Goal: Task Accomplishment & Management: Use online tool/utility

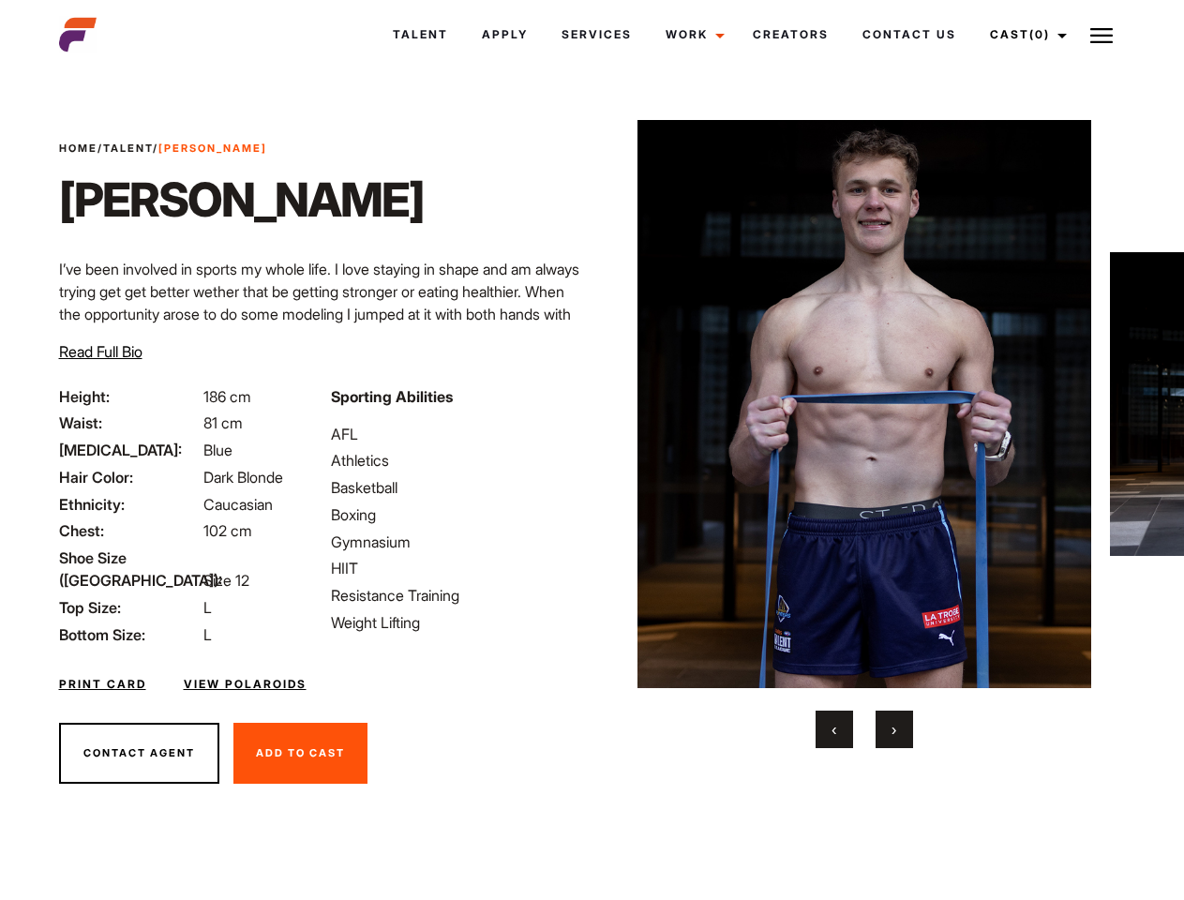
click at [1023, 35] on link "Cast (0)" at bounding box center [1025, 34] width 105 height 51
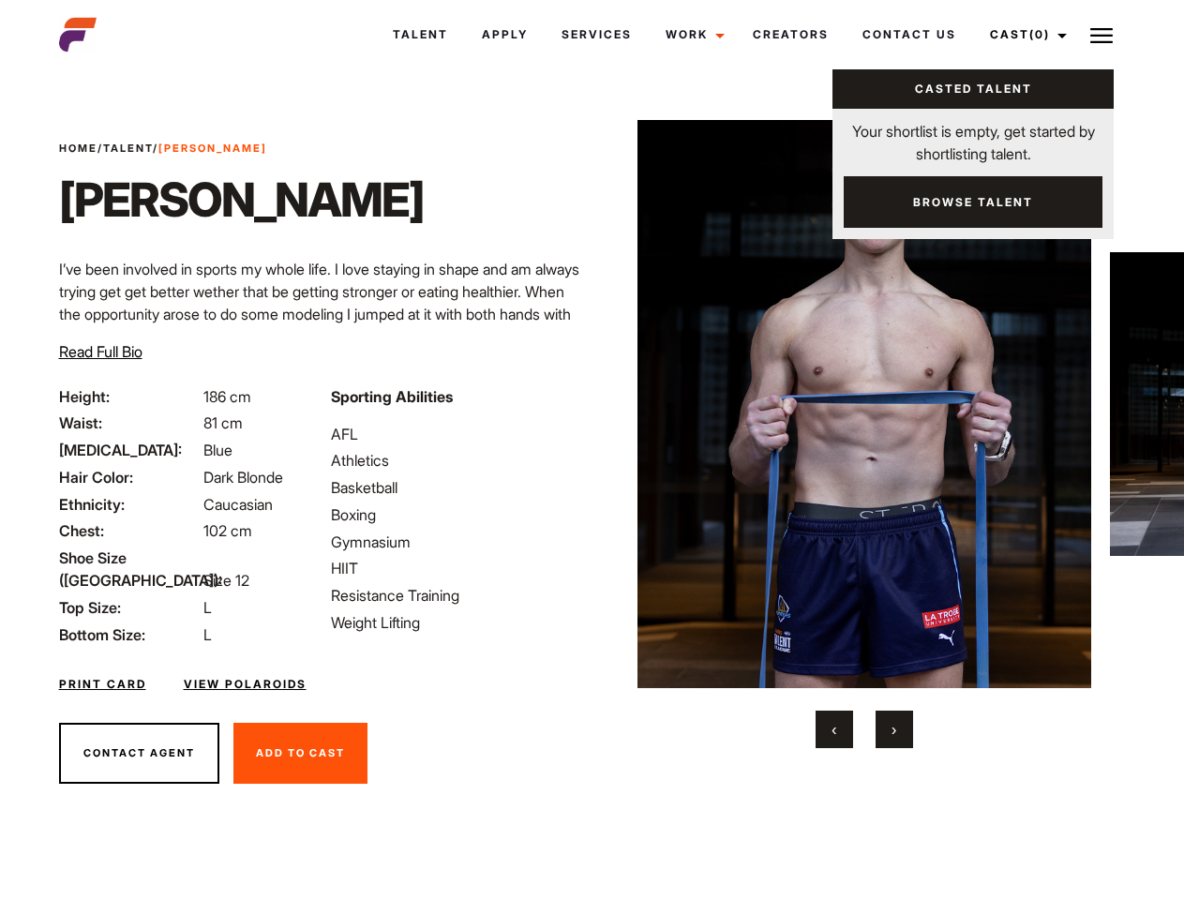
click at [1101, 35] on img at bounding box center [1101, 35] width 22 height 22
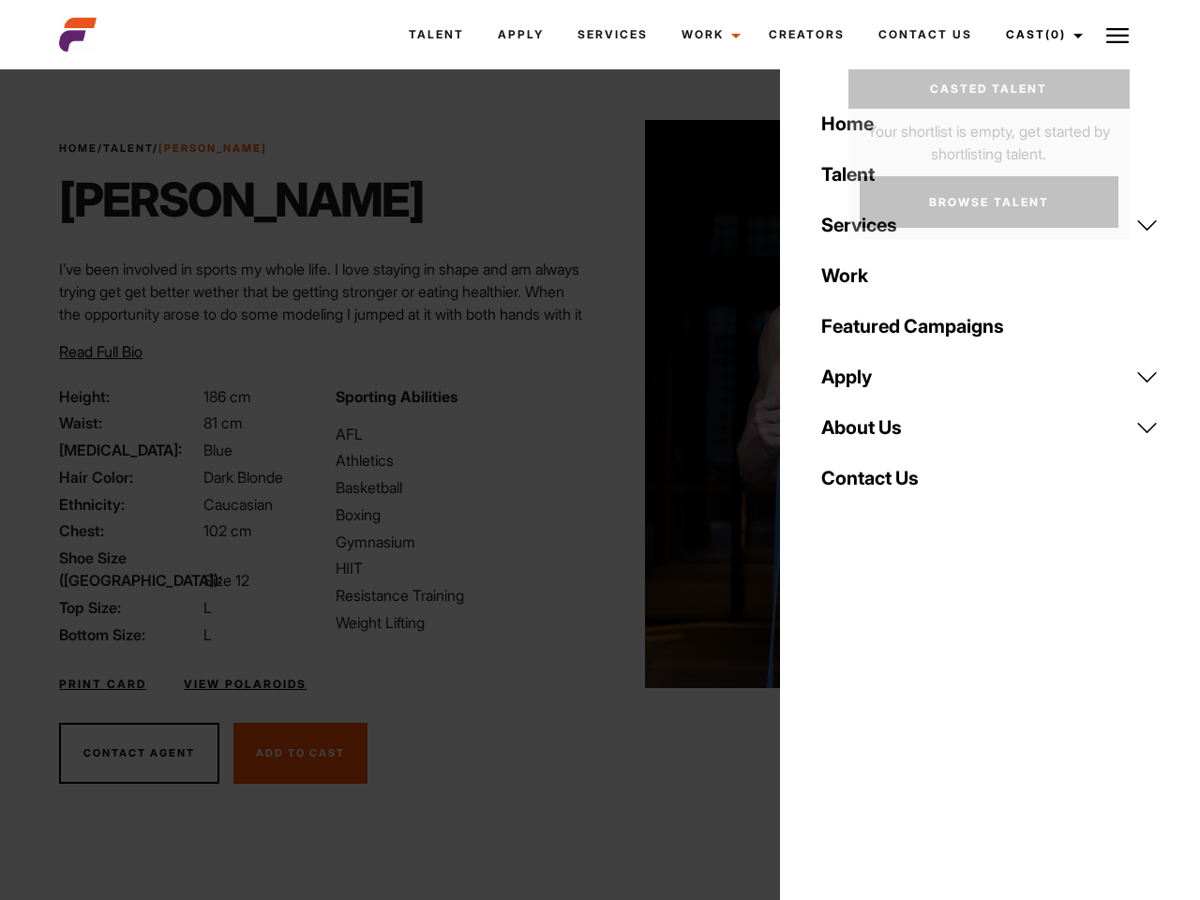
click at [863, 434] on img at bounding box center [872, 404] width 455 height 568
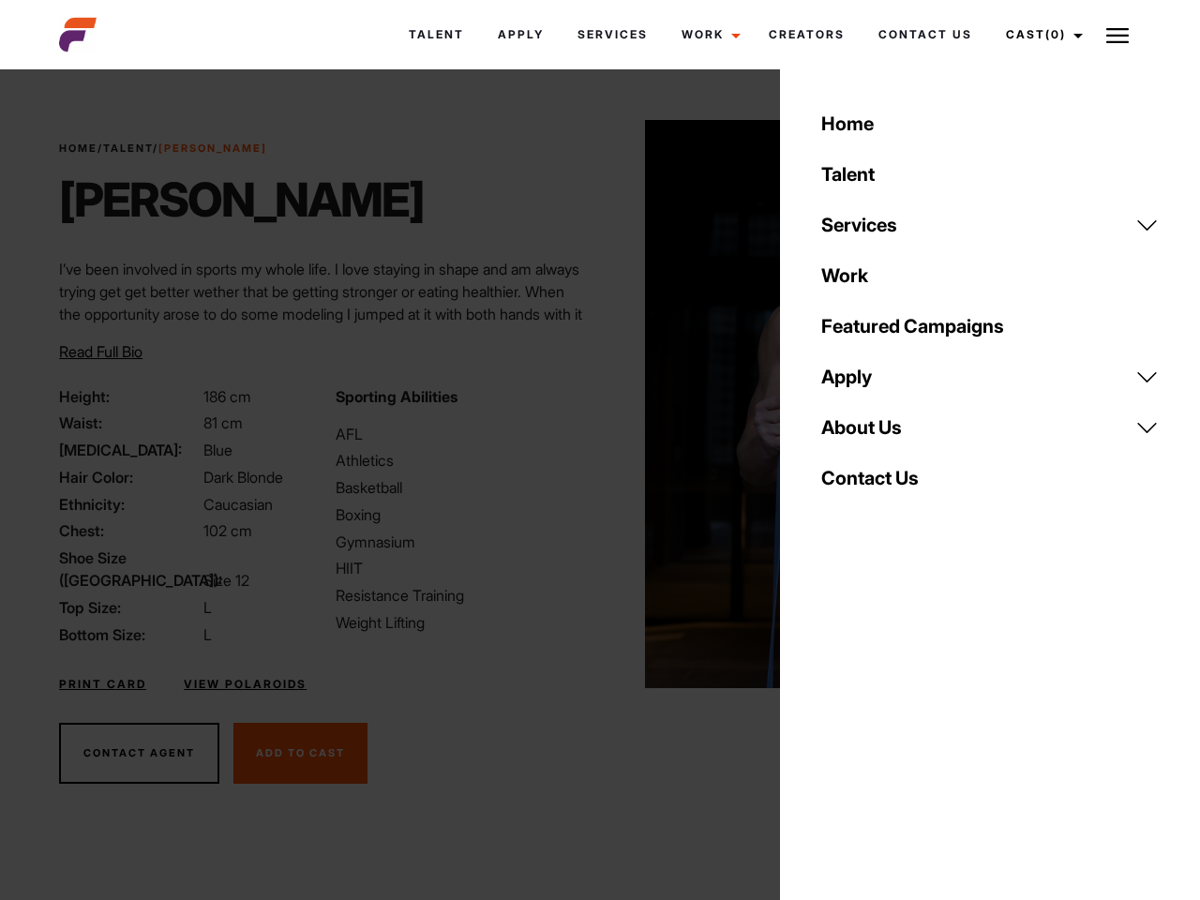
click at [591, 404] on div "Sporting Abilities AFL Athletics Basketball Boxing Gymnasium HIIT Resistance Tr…" at bounding box center [462, 515] width 276 height 261
click at [834, 729] on div "Home Talent Services Talent Casting Photography Videography Creative Hair and M…" at bounding box center [990, 450] width 420 height 900
click at [894, 729] on div "Home Talent Services Talent Casting Photography Videography Creative Hair and M…" at bounding box center [990, 450] width 420 height 900
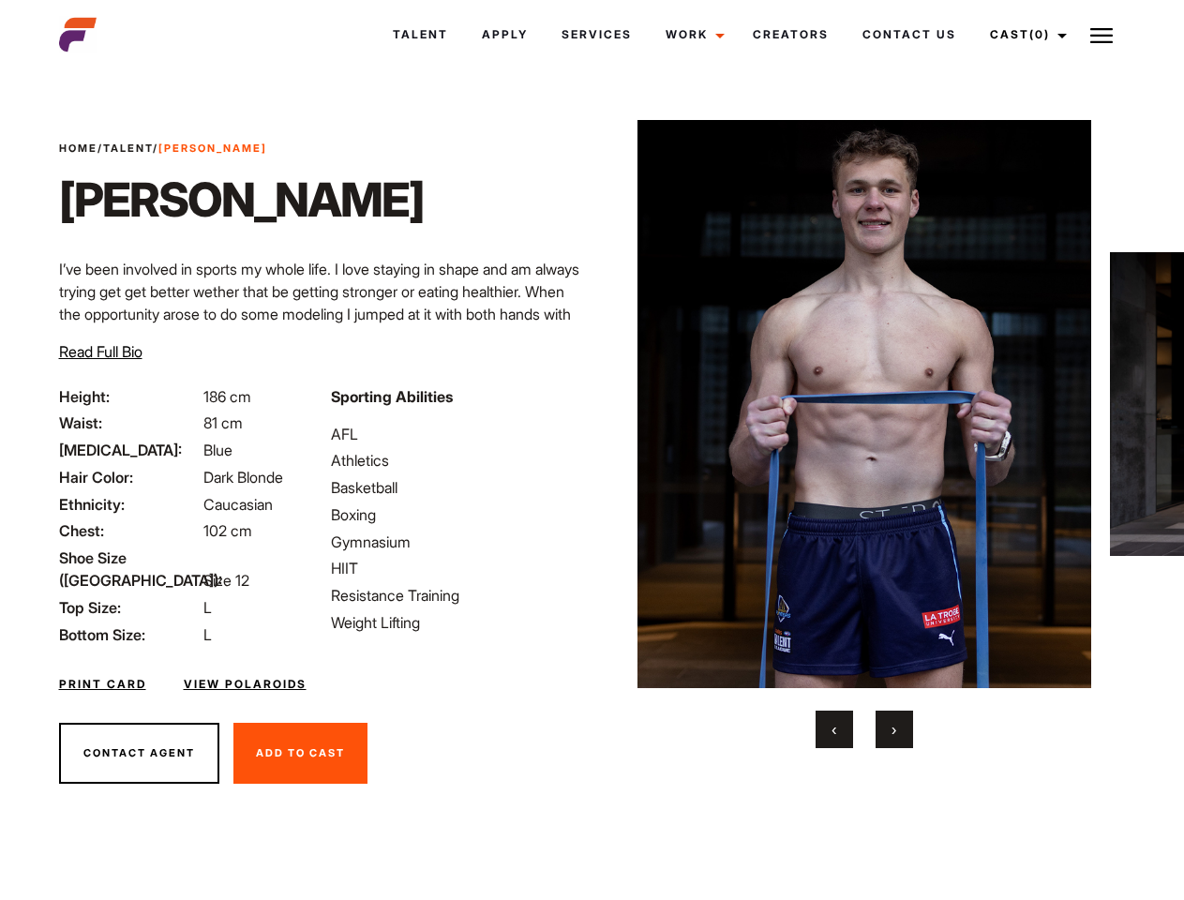
click at [1023, 35] on link "Cast (0)" at bounding box center [1025, 34] width 105 height 51
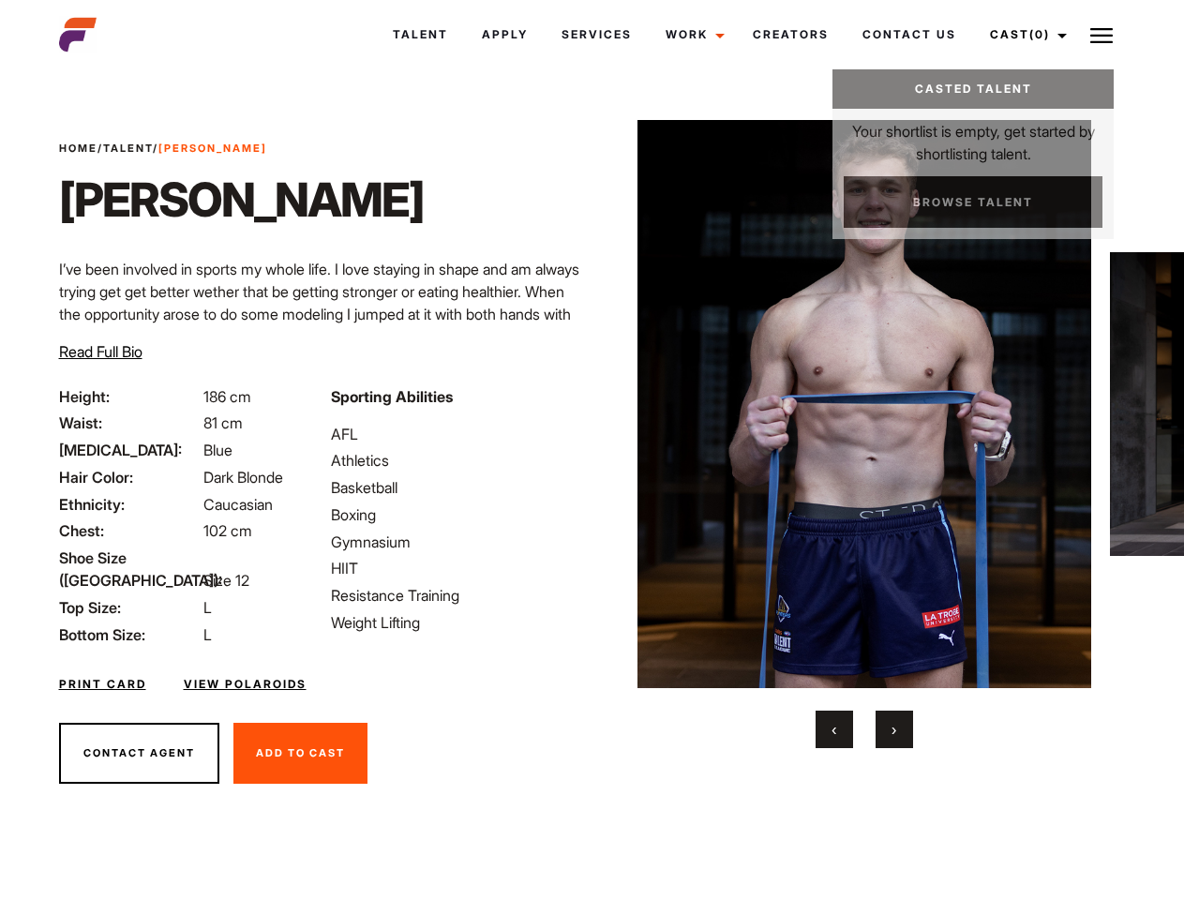
click at [1101, 35] on img at bounding box center [1101, 35] width 22 height 22
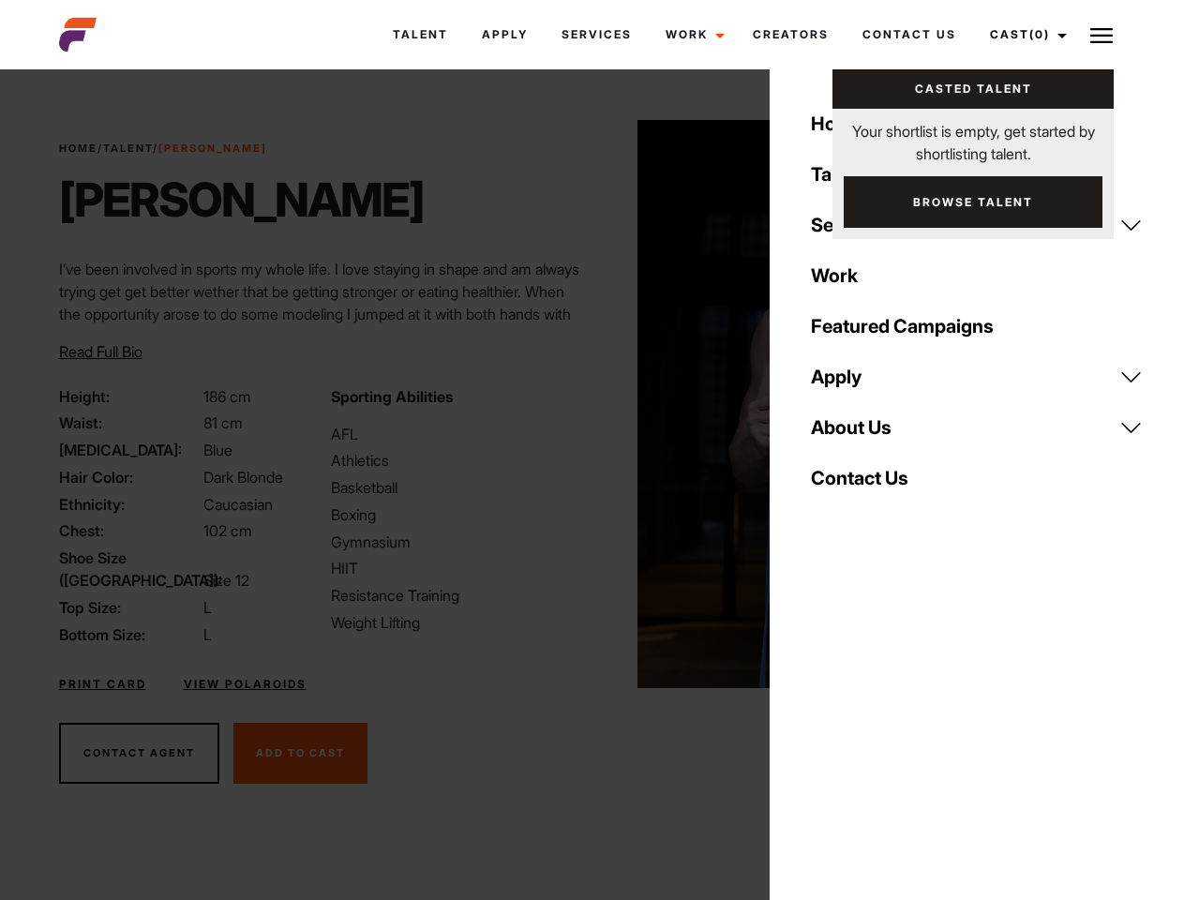
click at [863, 434] on img at bounding box center [864, 404] width 455 height 568
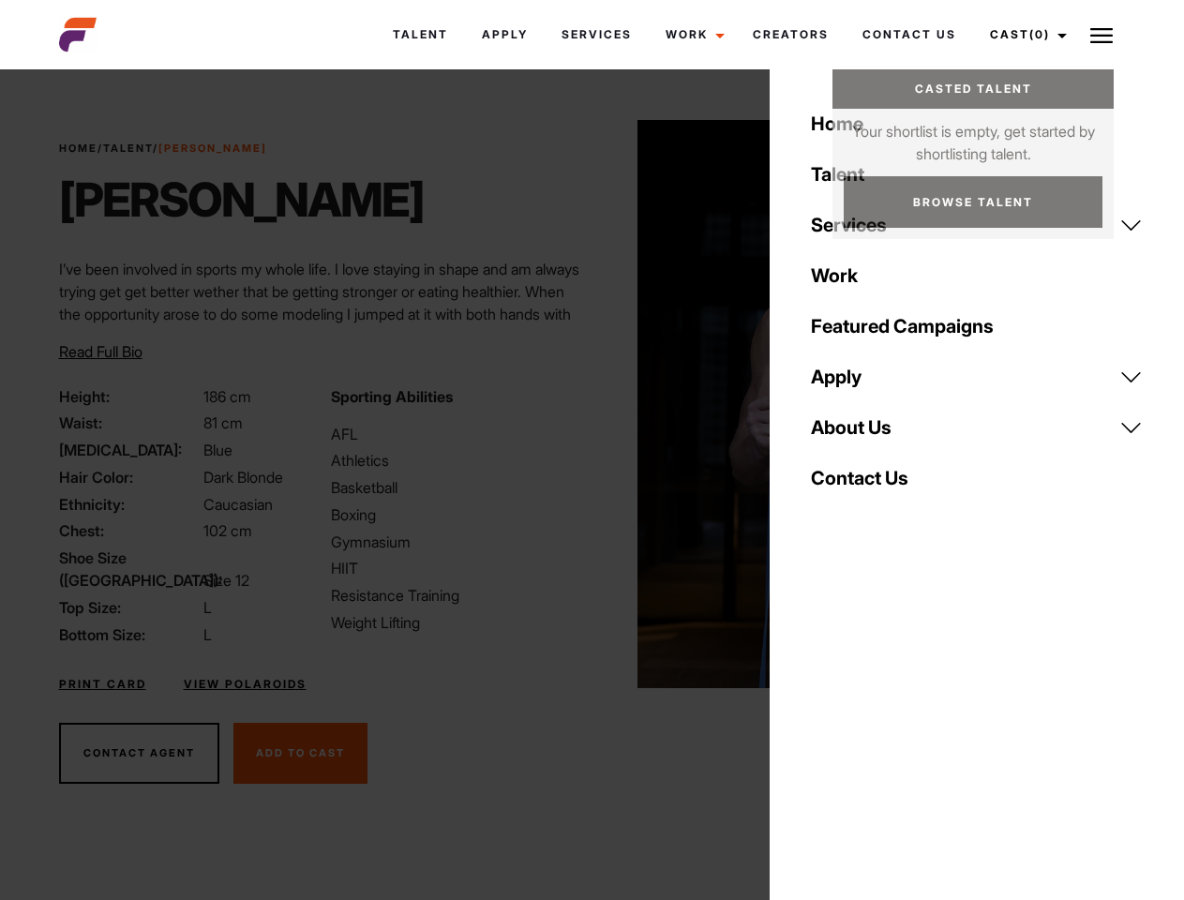
click at [591, 404] on div "Sporting Abilities AFL Athletics Basketball Boxing Gymnasium HIIT Resistance Tr…" at bounding box center [456, 515] width 272 height 261
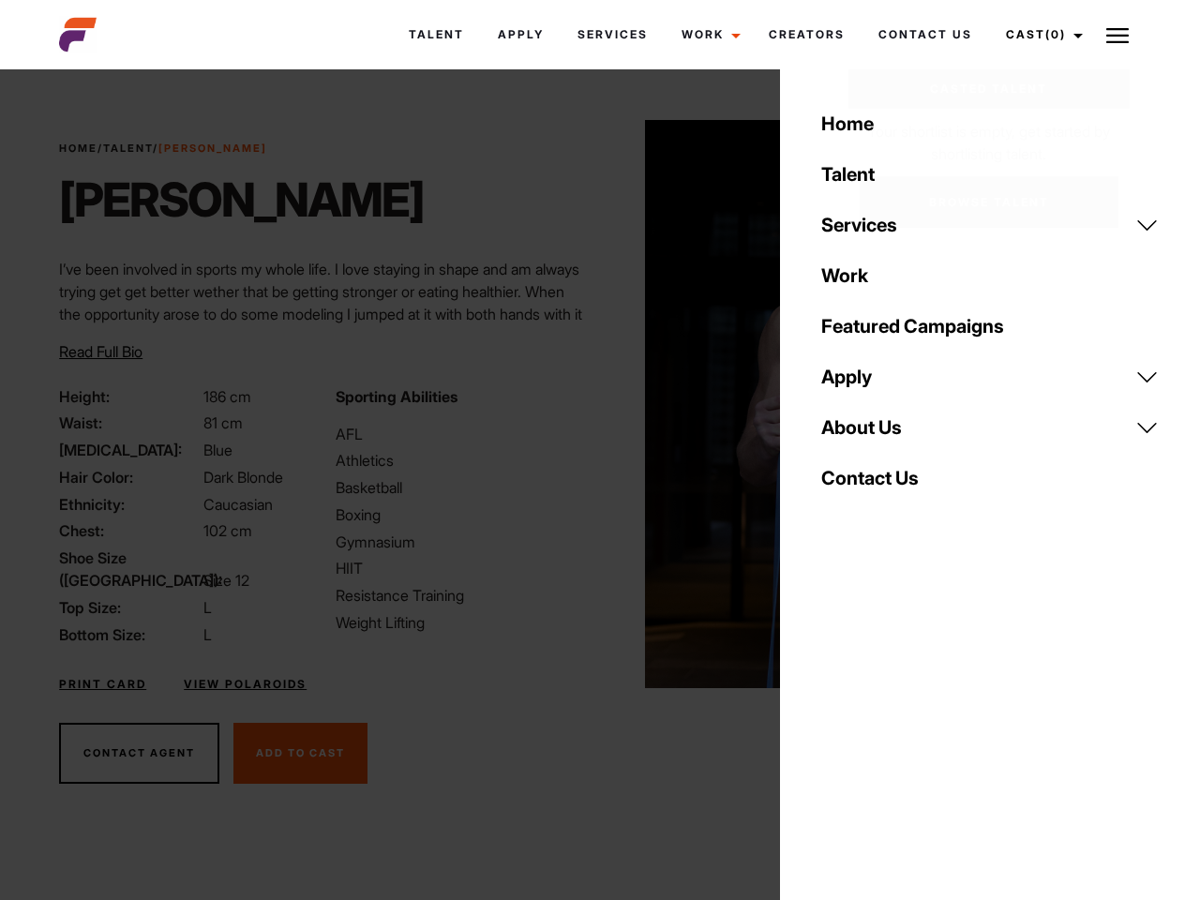
click at [834, 729] on div "Home Talent Services Talent Casting Photography Videography Creative Hair and M…" at bounding box center [990, 450] width 420 height 900
click at [894, 729] on div "Home Talent Services Talent Casting Photography Videography Creative Hair and M…" at bounding box center [990, 450] width 420 height 900
